Goal: Information Seeking & Learning: Learn about a topic

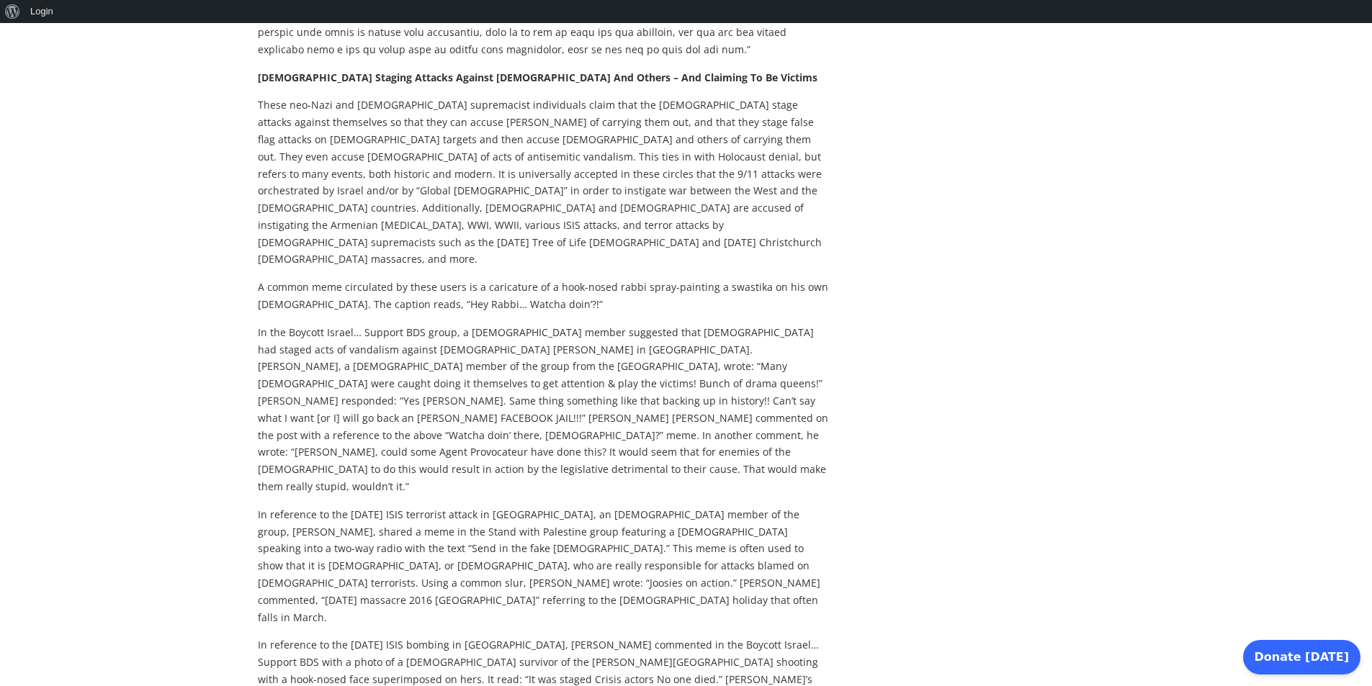
scroll to position [9, 0]
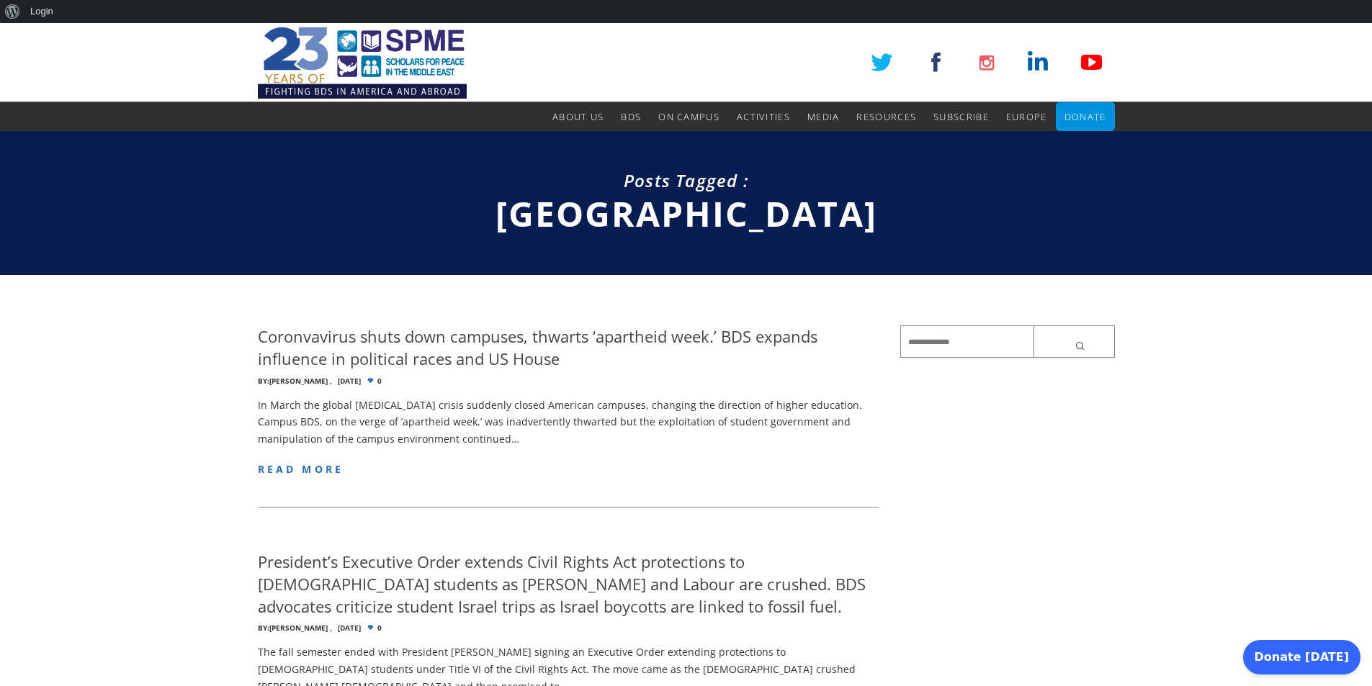
scroll to position [668, 0]
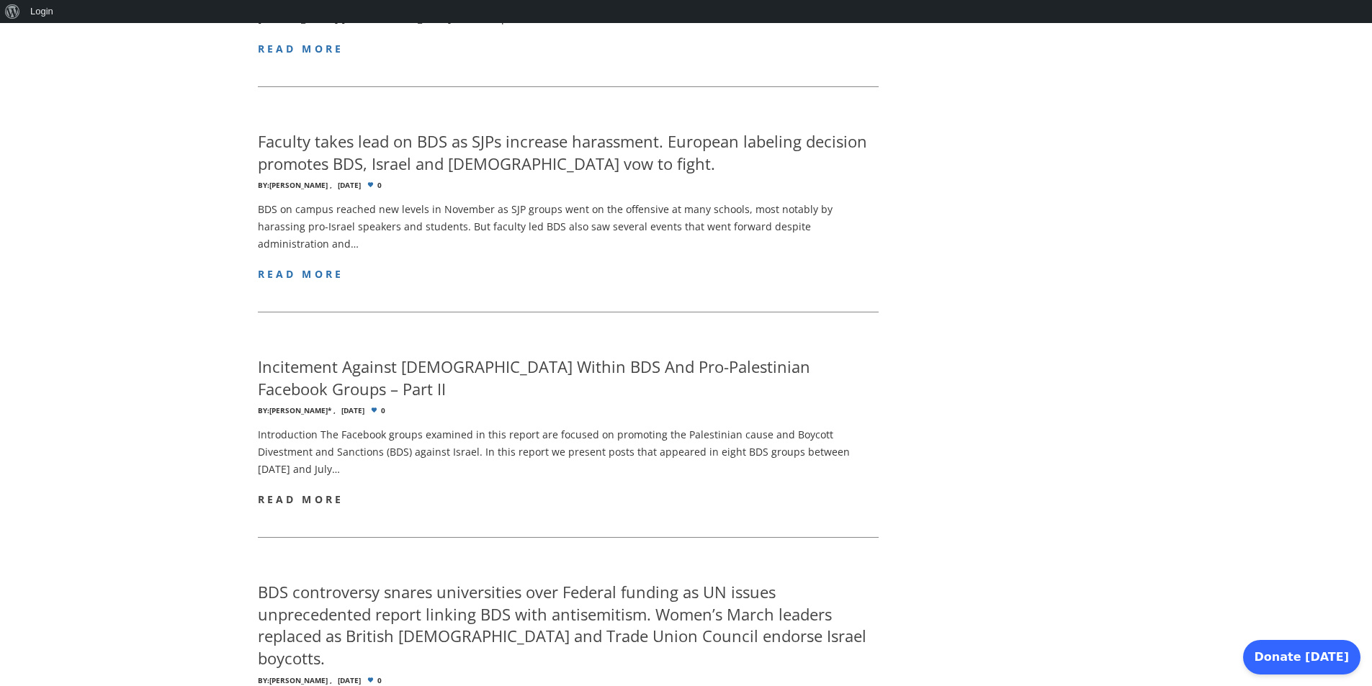
click at [316, 493] on span "read more" at bounding box center [301, 500] width 86 height 14
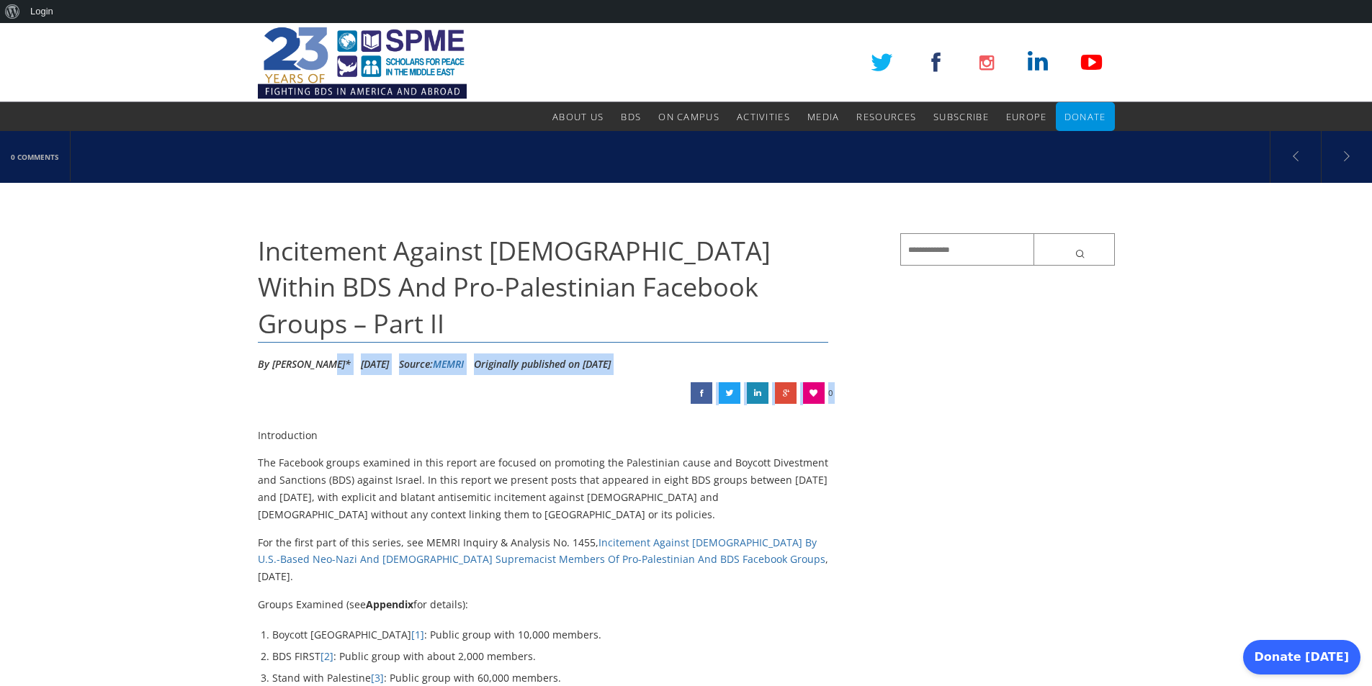
click at [323, 354] on li "By C.R. Rublin*" at bounding box center [304, 365] width 93 height 22
copy li "*"
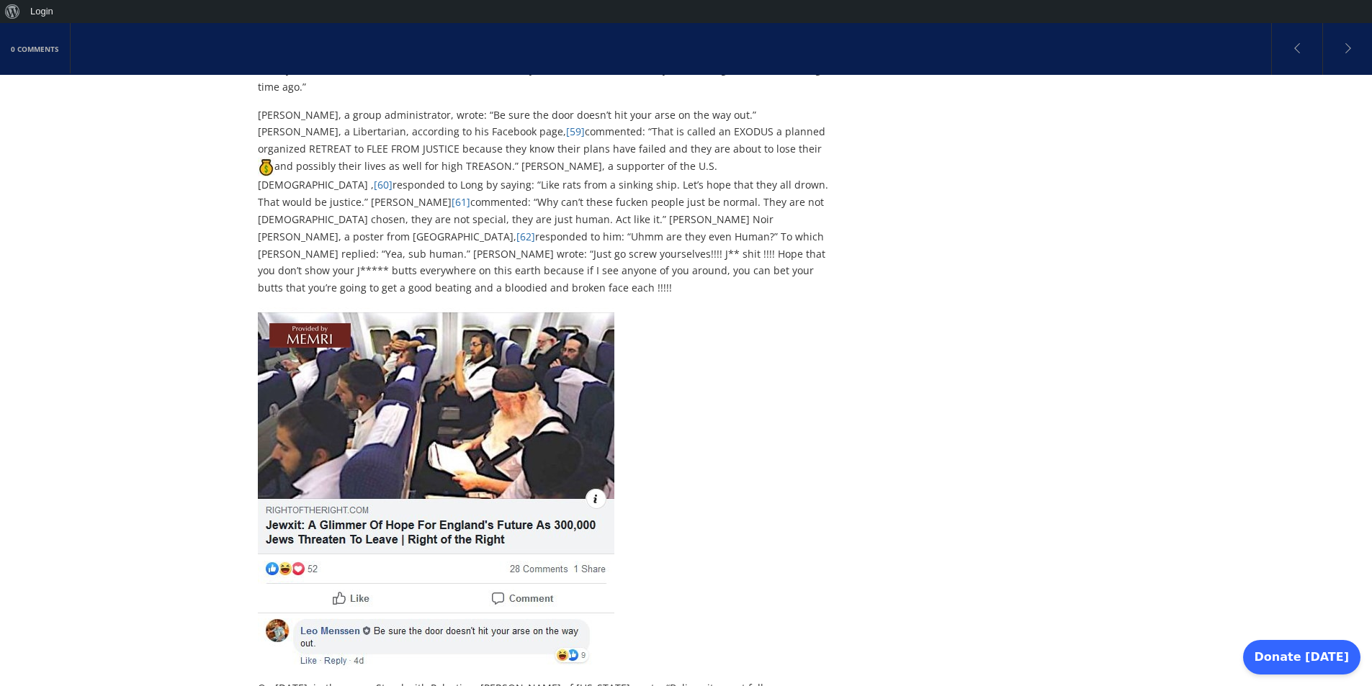
scroll to position [24579, 0]
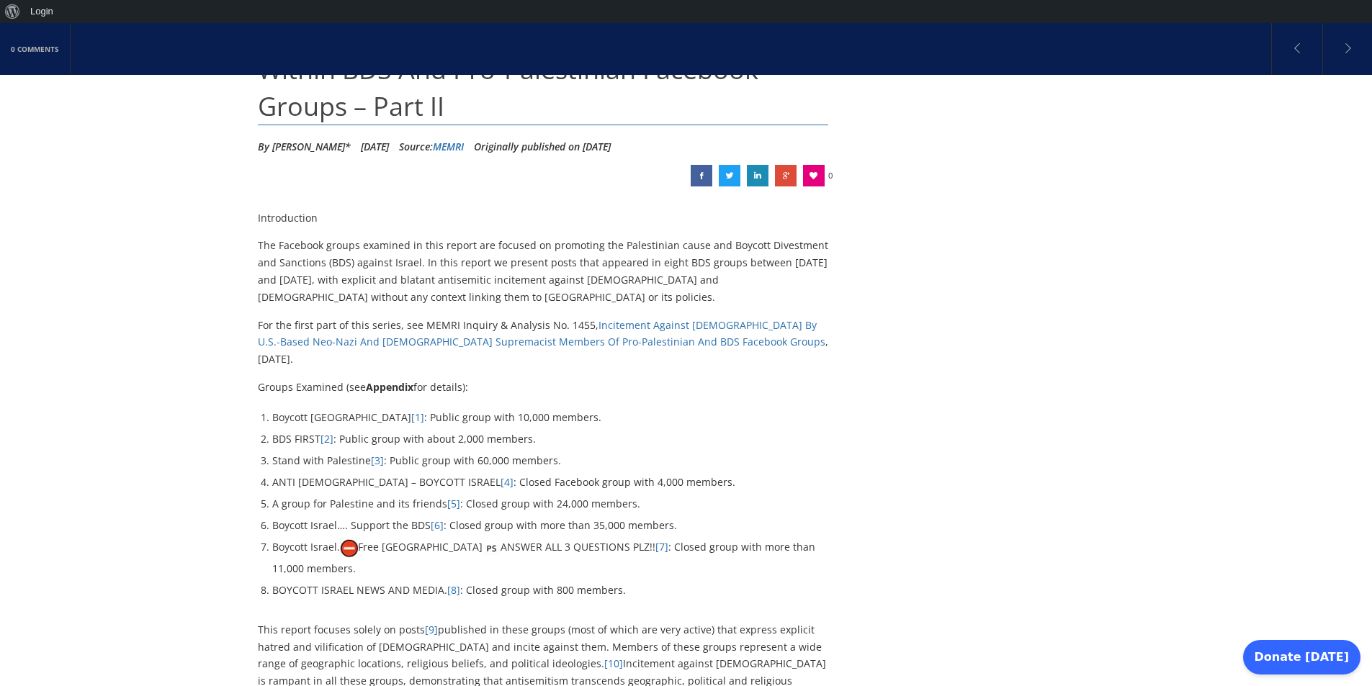
scroll to position [0, 0]
